Goal: Navigation & Orientation: Find specific page/section

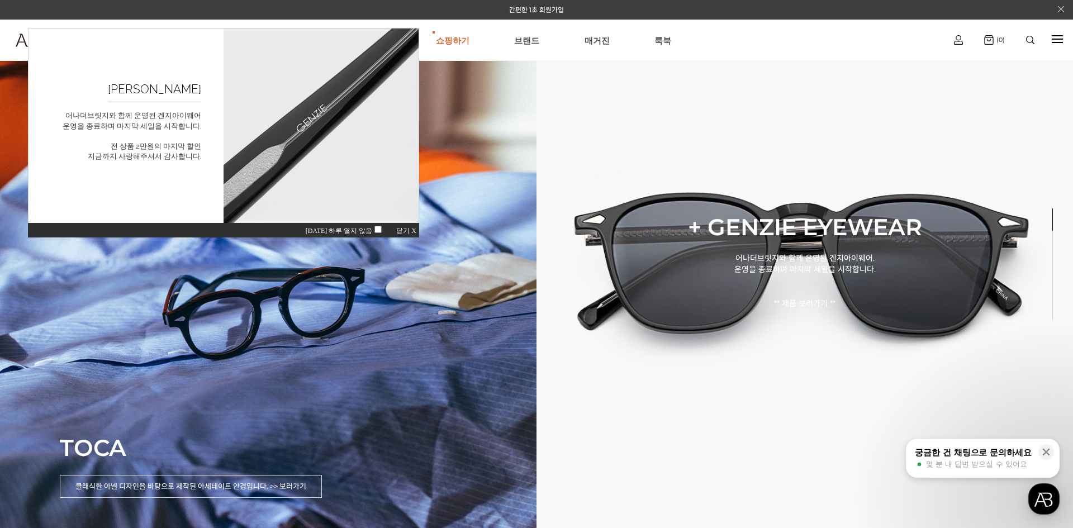
click at [403, 232] on span "닫기 X" at bounding box center [406, 231] width 20 height 8
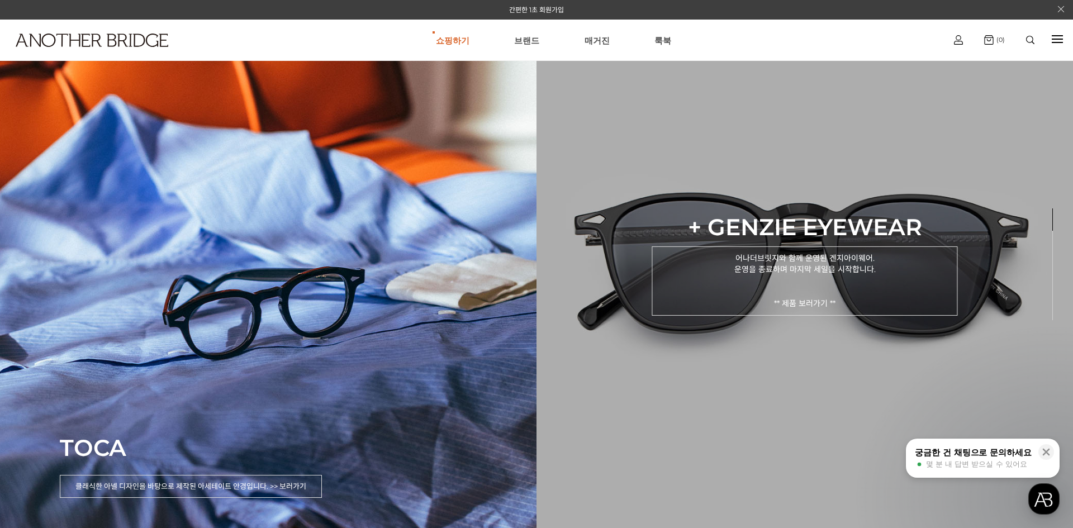
click at [790, 296] on p "어나더브릿지와 함께 운영된 겐지아이웨어. 운영을 종료하며 마지막 세일을 시작합니다. ** 제품 보러가기 **" at bounding box center [804, 280] width 306 height 69
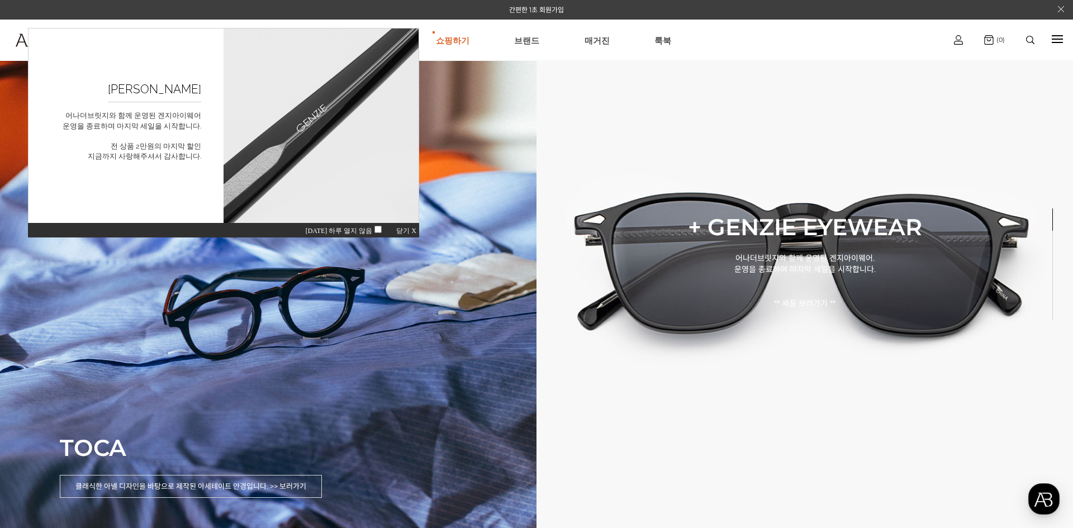
drag, startPoint x: 399, startPoint y: 227, endPoint x: 431, endPoint y: 299, distance: 78.3
click at [399, 227] on span "닫기 X" at bounding box center [406, 231] width 20 height 8
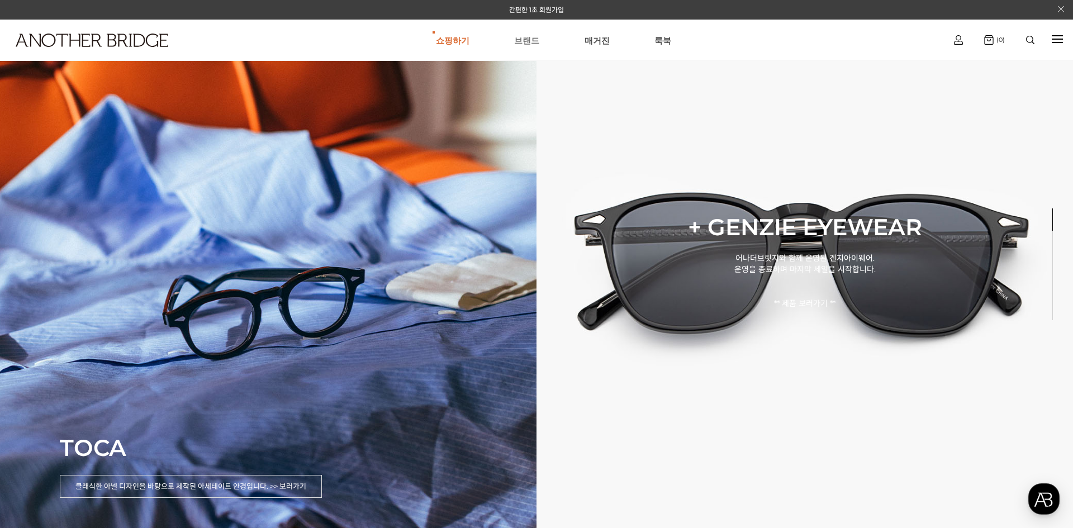
click at [528, 41] on link "브랜드" at bounding box center [526, 40] width 25 height 40
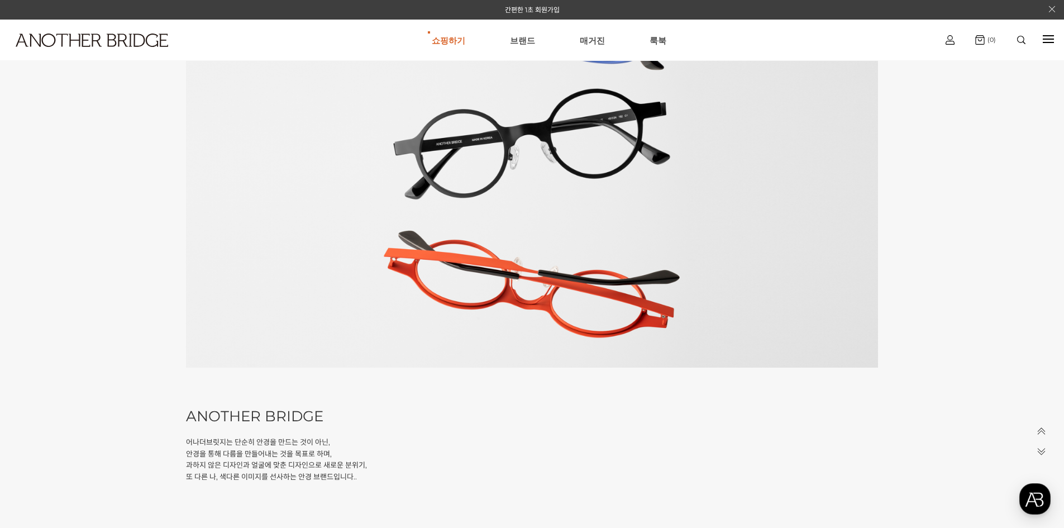
scroll to position [112, 0]
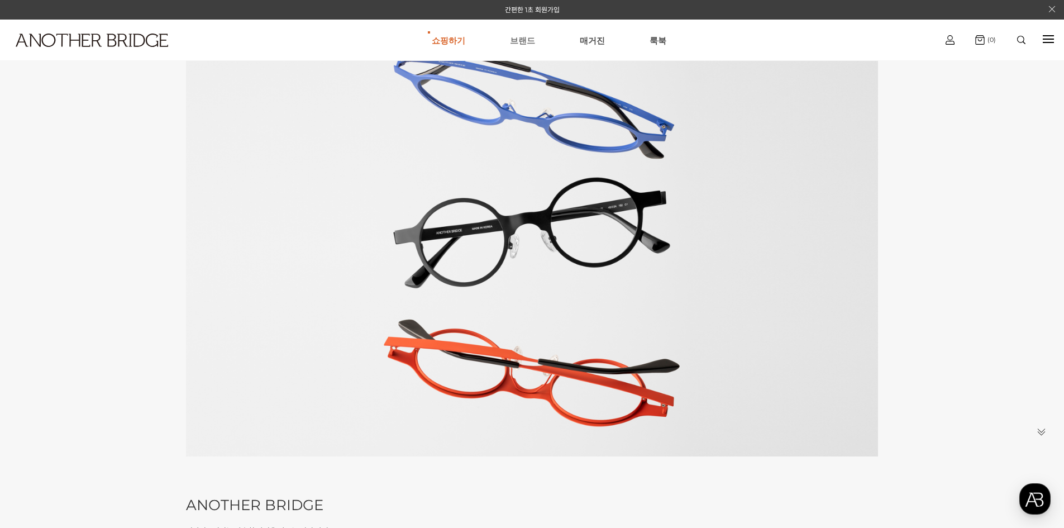
click at [517, 37] on link "브랜드" at bounding box center [522, 40] width 25 height 40
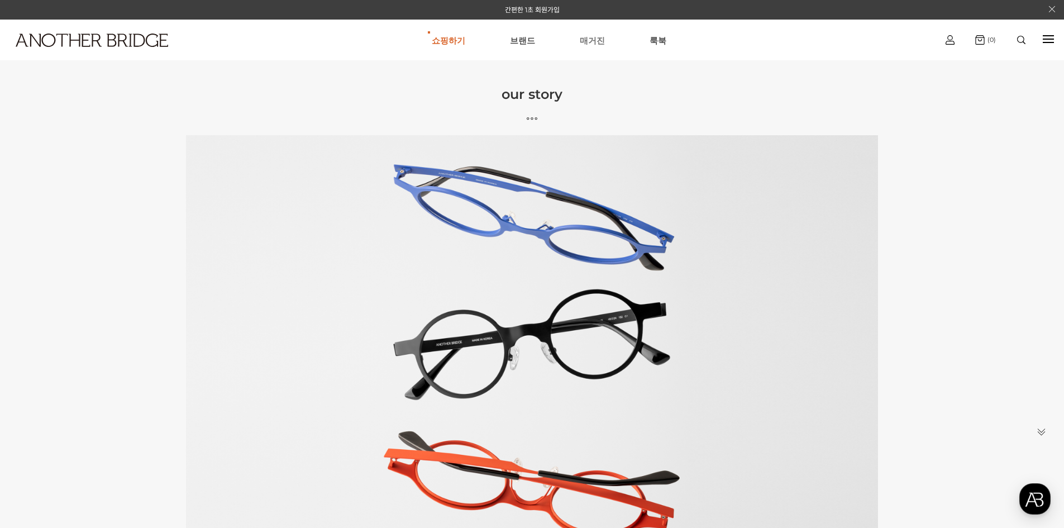
click at [592, 42] on link "매거진" at bounding box center [592, 40] width 25 height 40
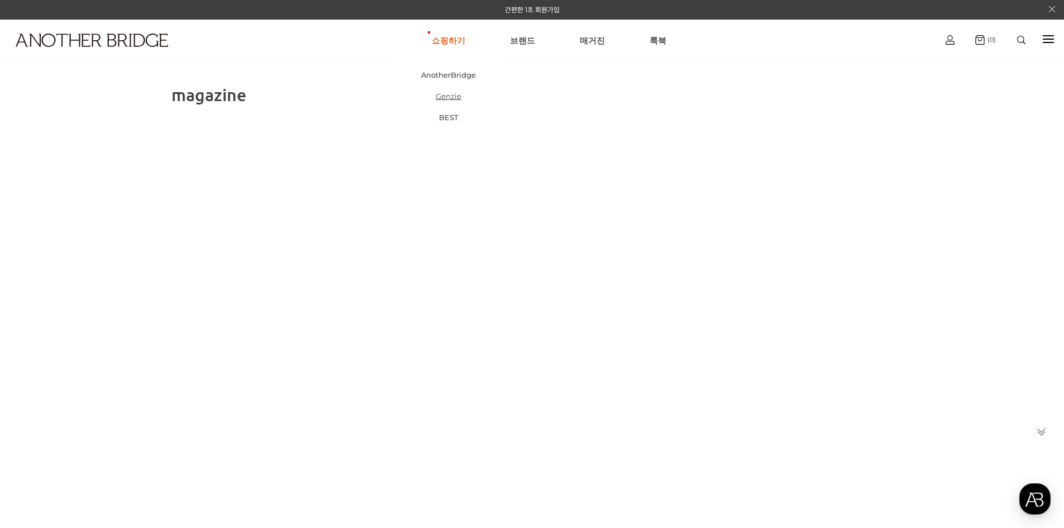
click at [447, 98] on link "Genzie" at bounding box center [448, 95] width 121 height 21
click at [527, 39] on link "브랜드" at bounding box center [522, 40] width 25 height 40
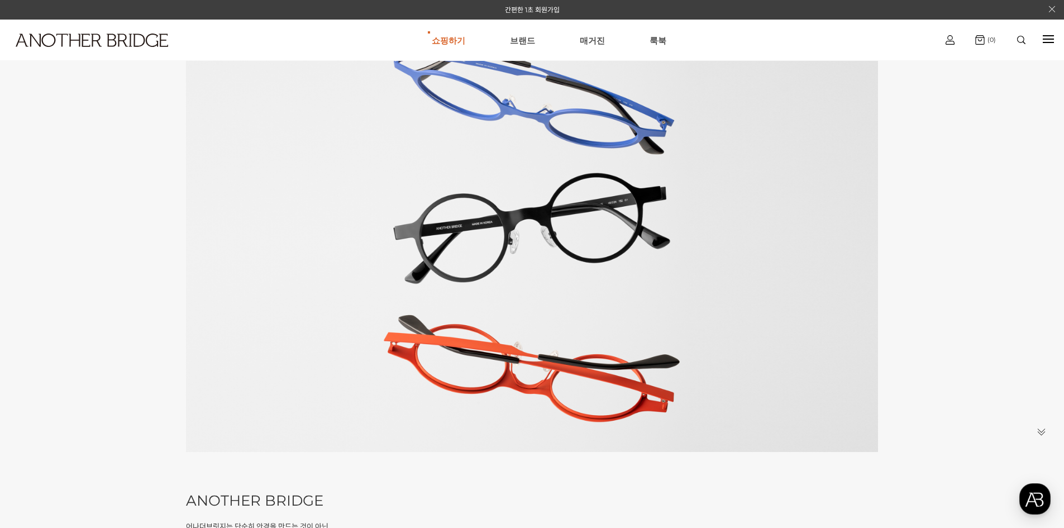
scroll to position [56, 0]
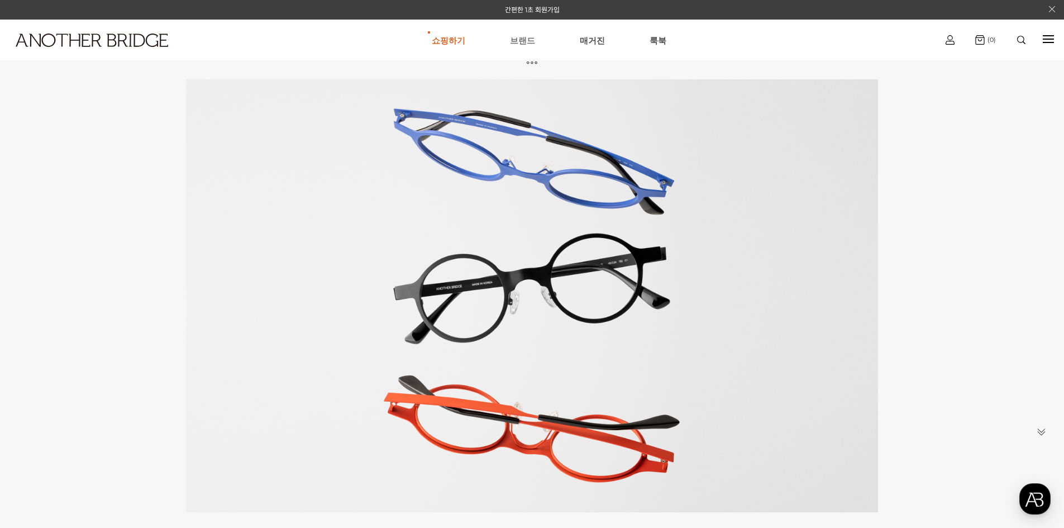
click at [517, 38] on link "브랜드" at bounding box center [522, 40] width 25 height 40
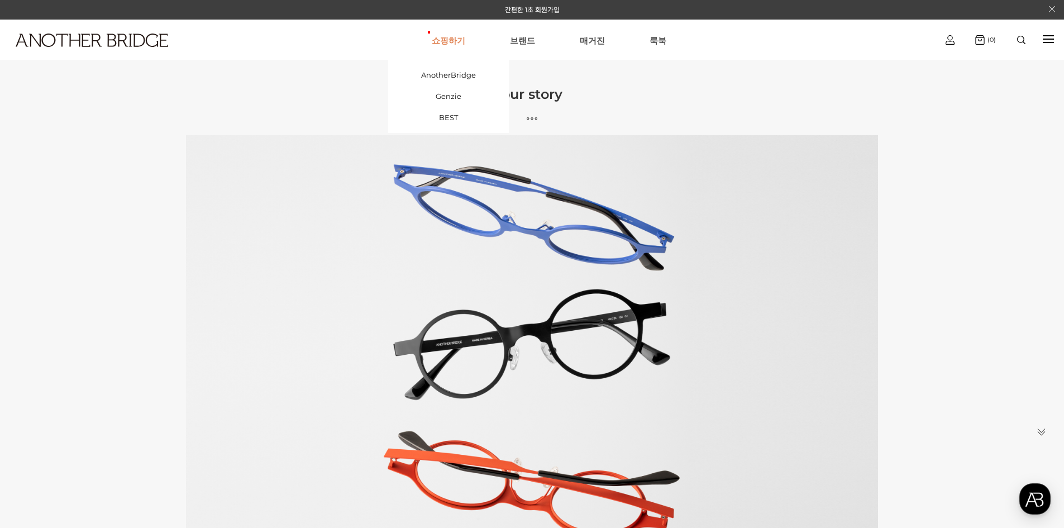
click at [451, 40] on link "쇼핑하기" at bounding box center [449, 40] width 34 height 40
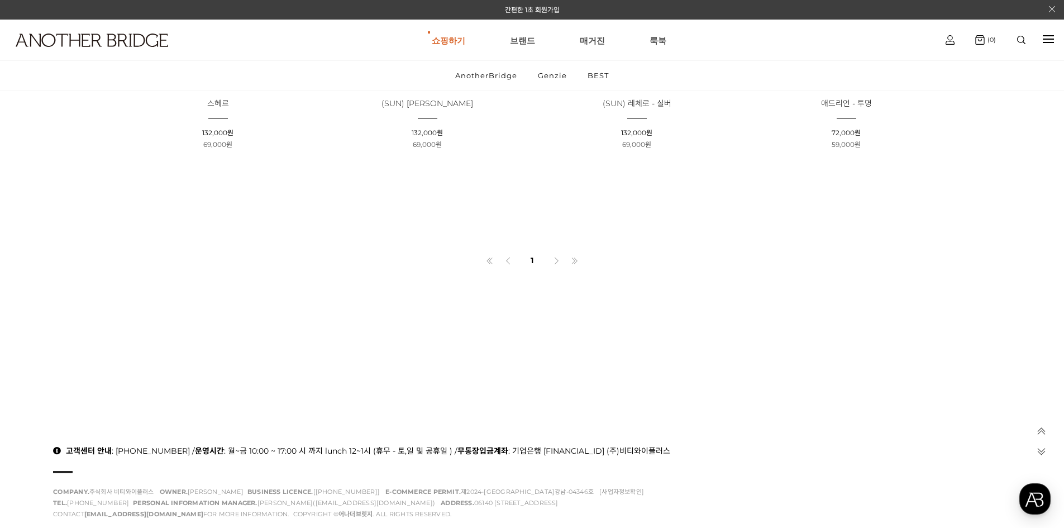
scroll to position [2209, 0]
